Goal: Navigation & Orientation: Find specific page/section

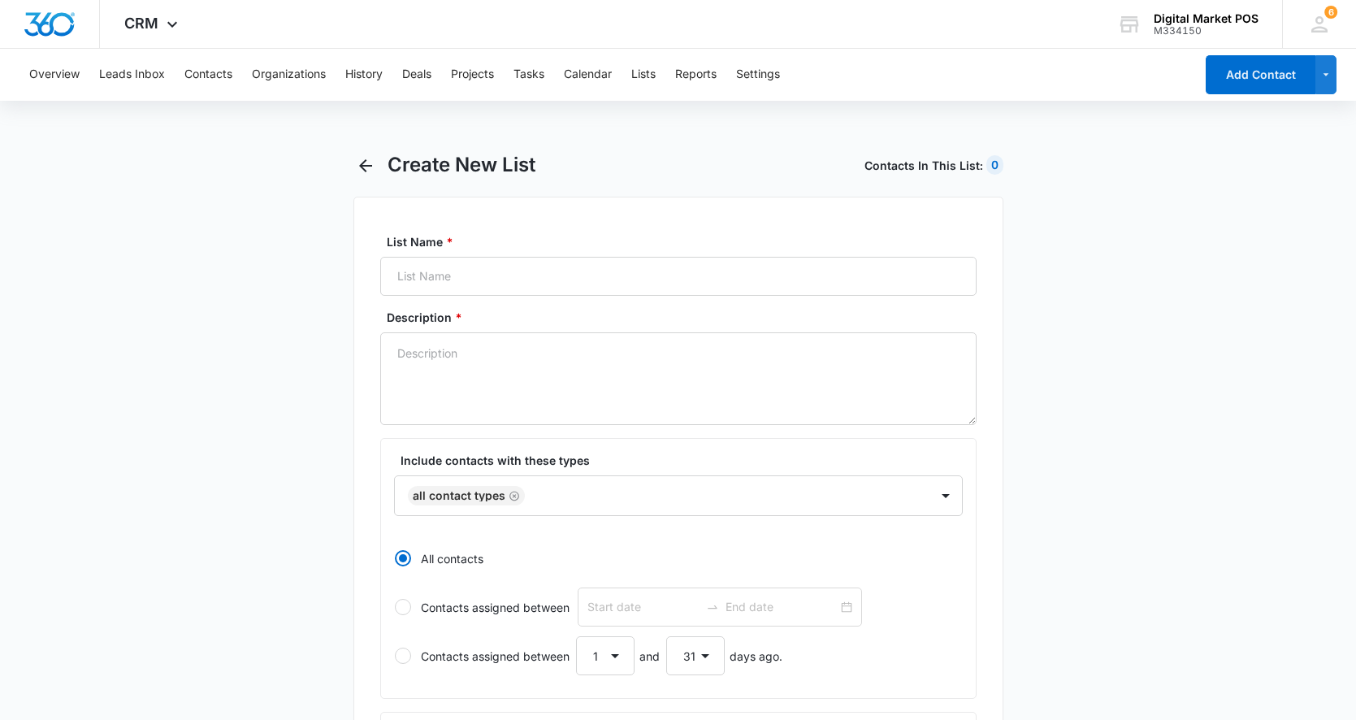
select select "31"
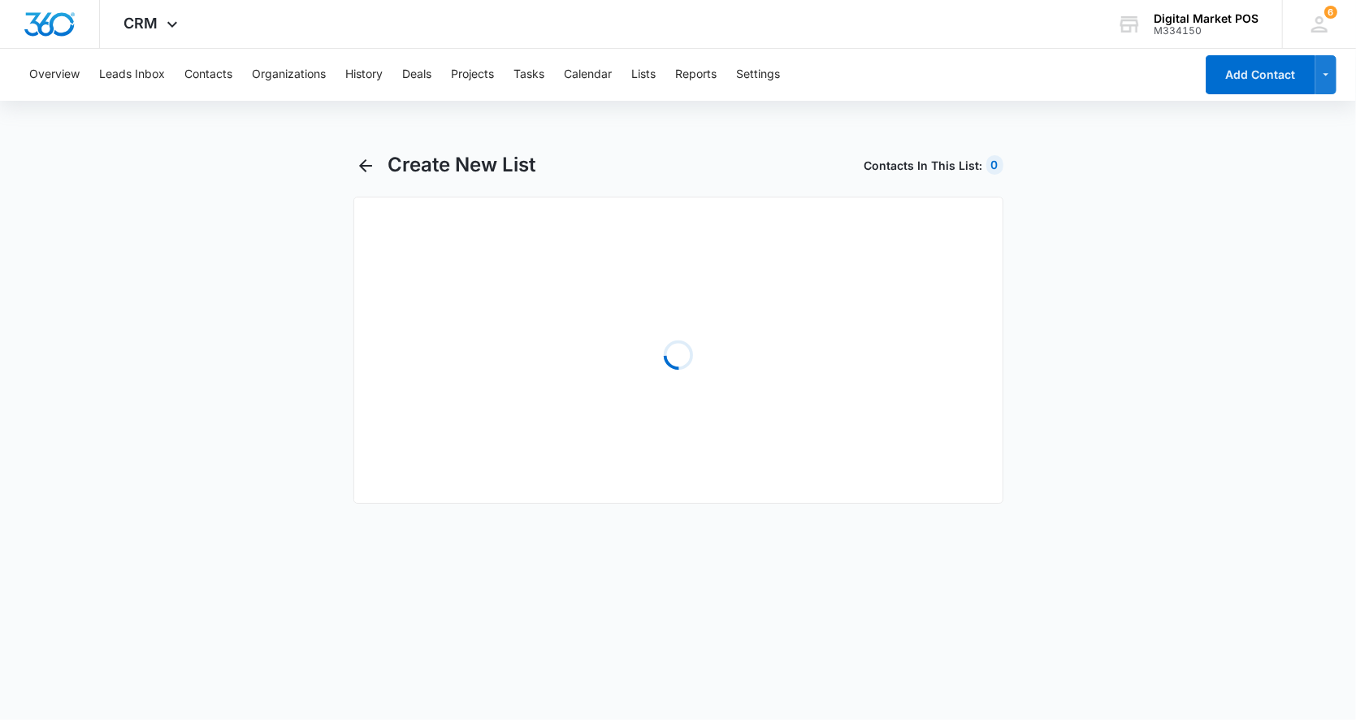
select select "31"
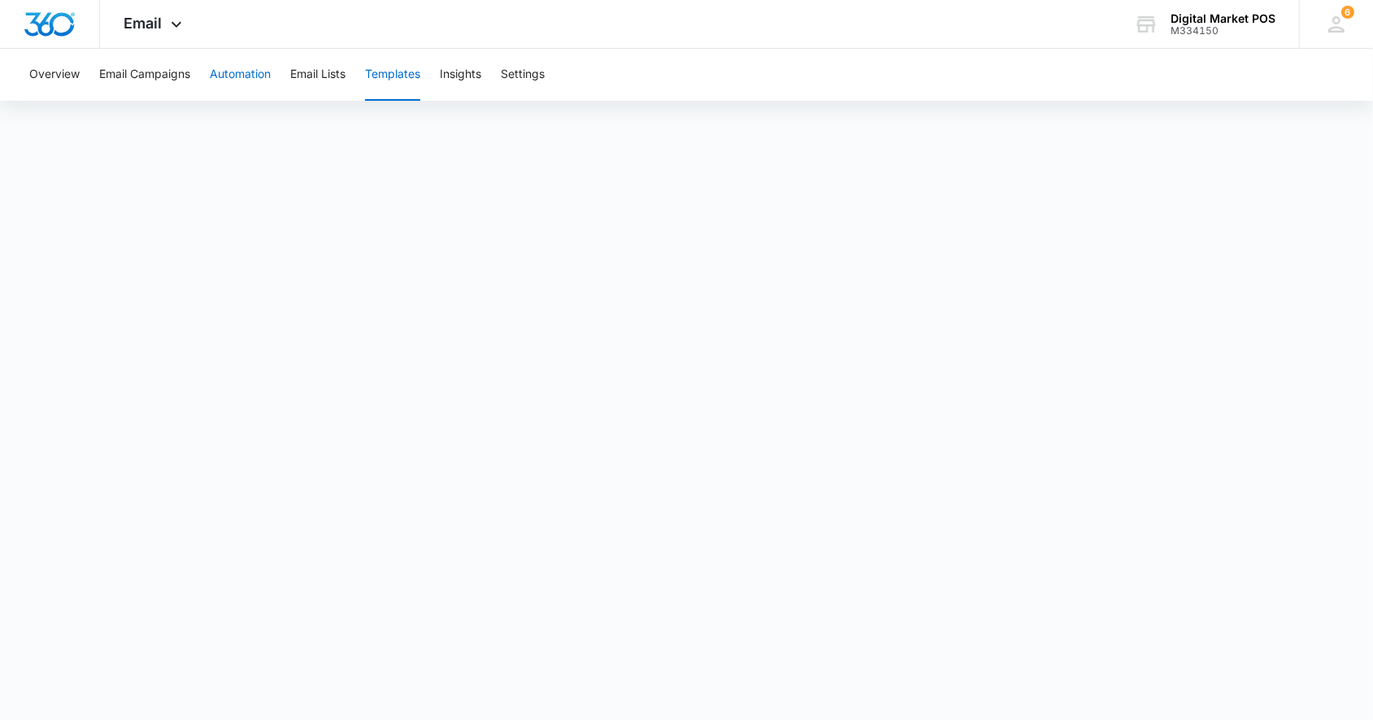
click at [241, 75] on button "Automation" at bounding box center [240, 75] width 61 height 52
click at [306, 76] on button "Email Lists" at bounding box center [317, 75] width 55 height 52
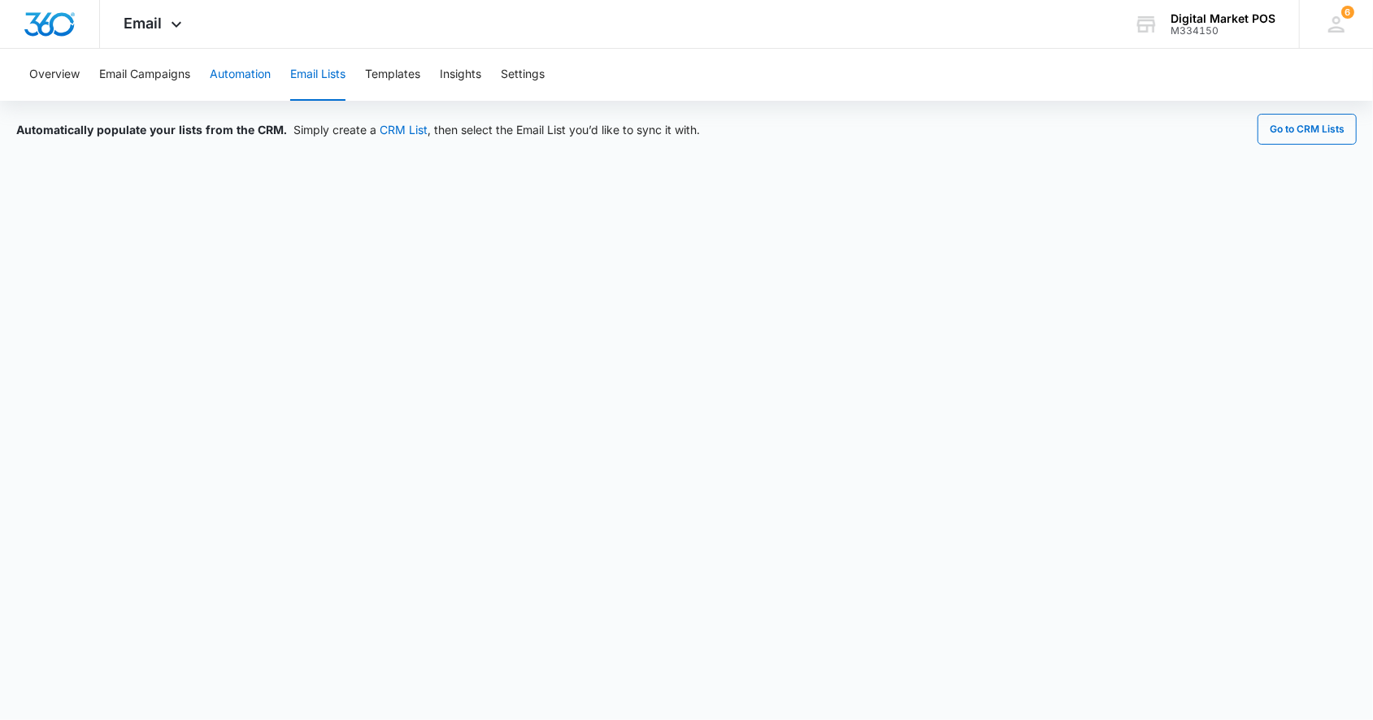
click at [245, 78] on button "Automation" at bounding box center [240, 75] width 61 height 52
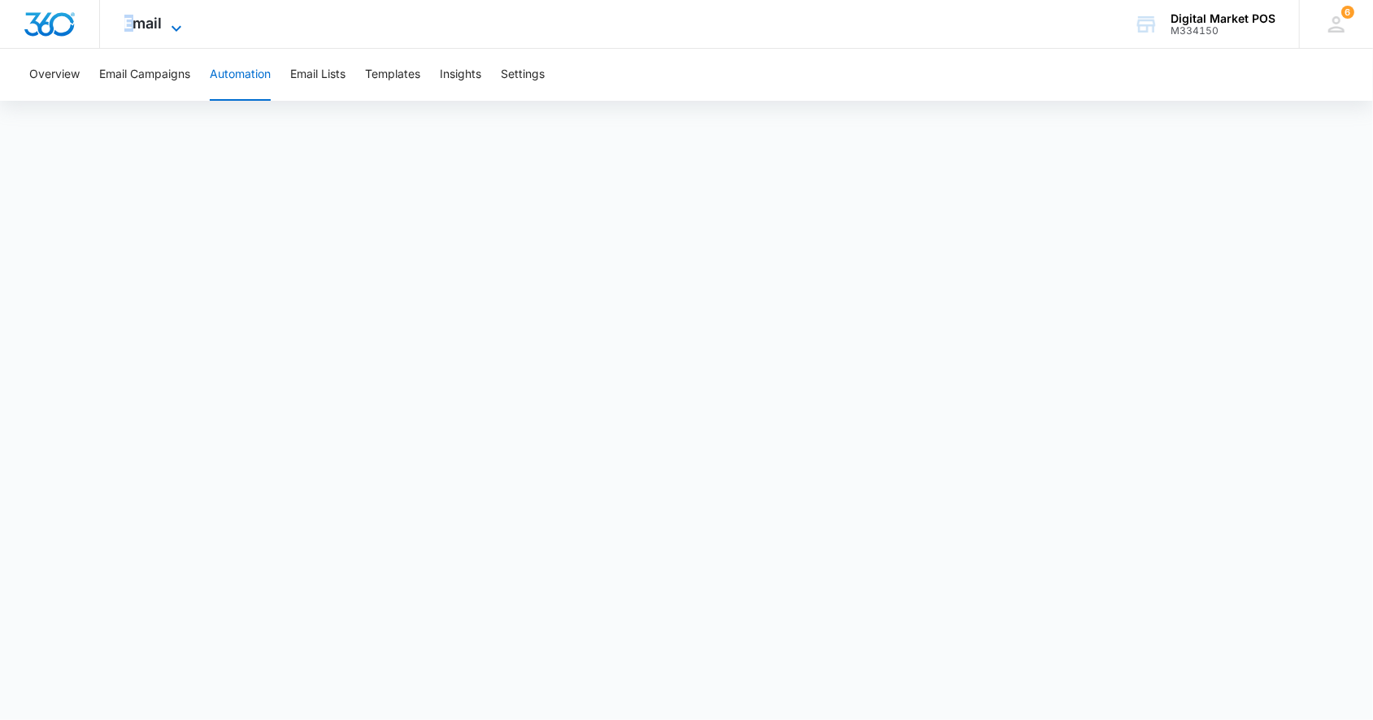
click at [128, 24] on span "Email" at bounding box center [143, 23] width 38 height 17
